Goal: Browse casually

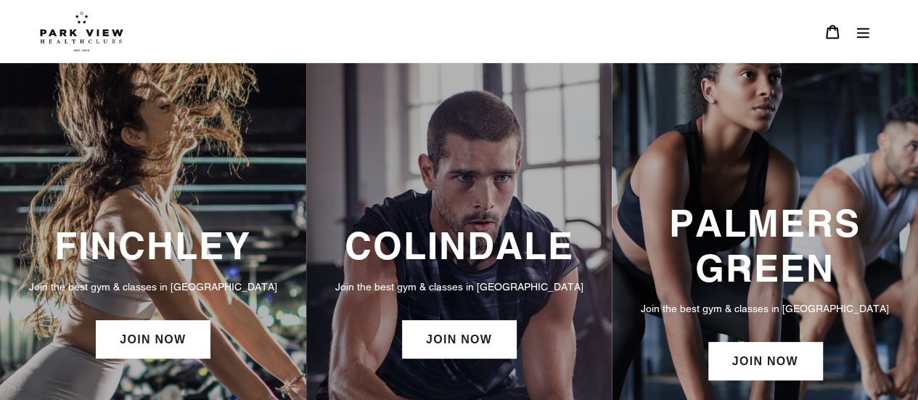
click at [860, 30] on icon "Menu" at bounding box center [862, 32] width 15 height 15
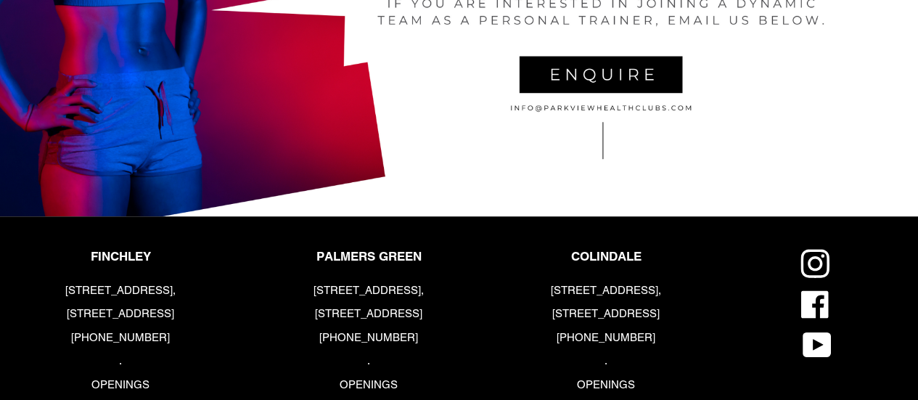
scroll to position [2999, 0]
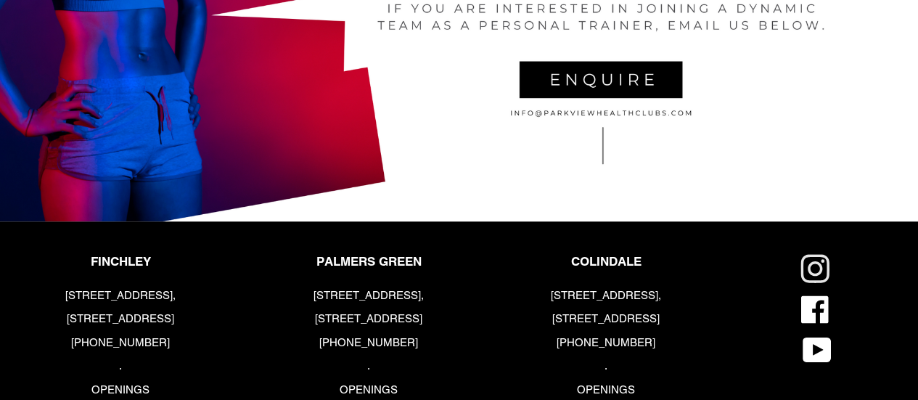
click at [821, 263] on circle at bounding box center [823, 262] width 4 height 4
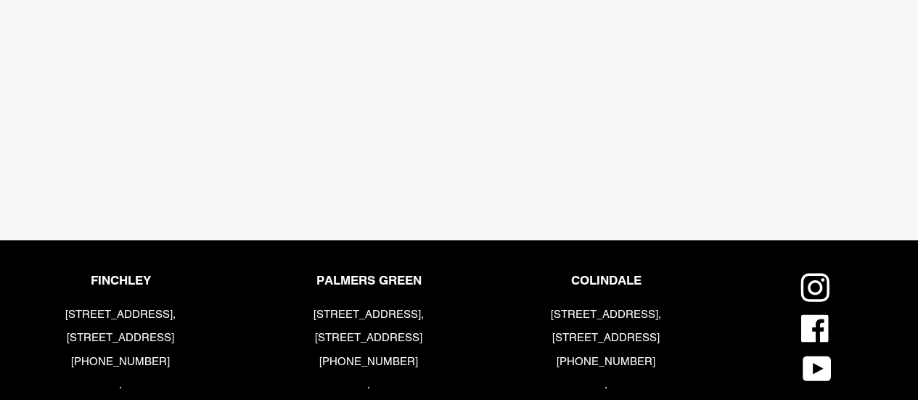
scroll to position [2828, 0]
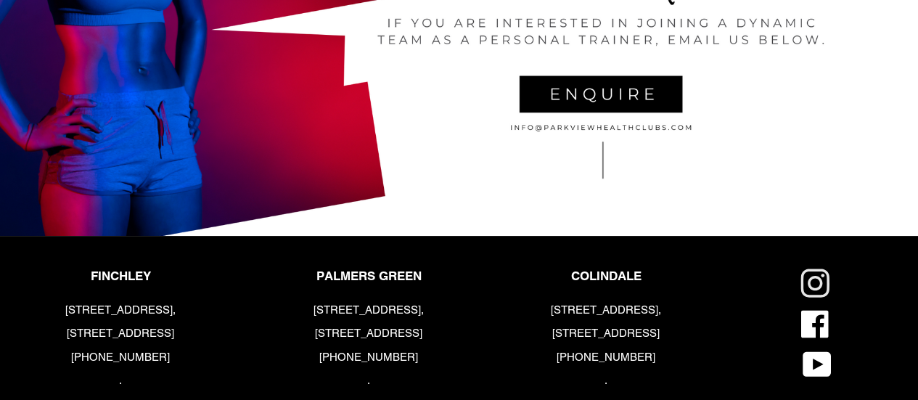
click at [821, 287] on icon at bounding box center [814, 282] width 29 height 29
